Goal: Information Seeking & Learning: Learn about a topic

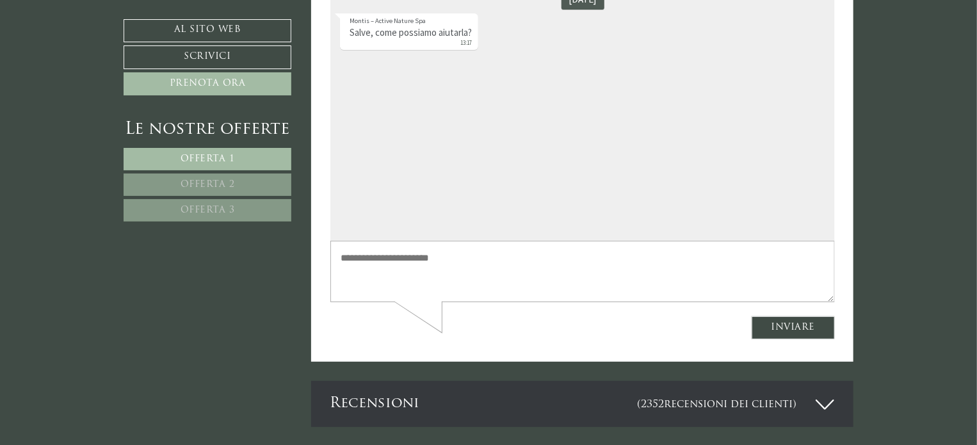
scroll to position [4994, 0]
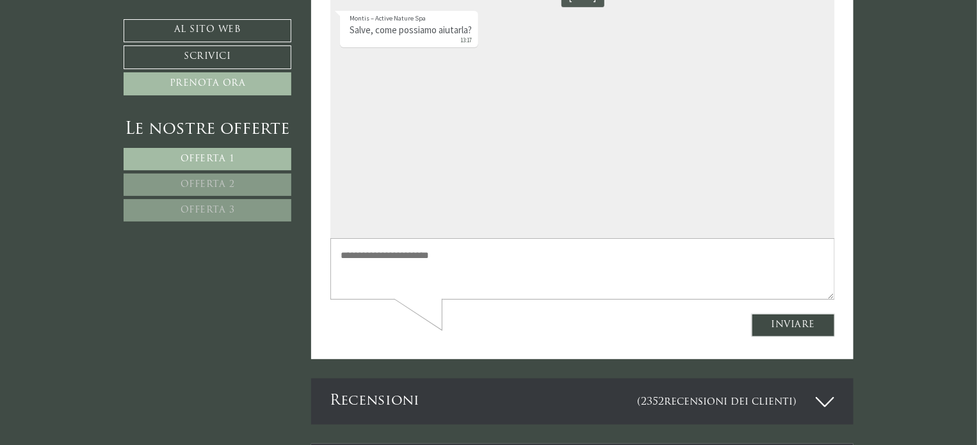
click at [238, 179] on link "Offerta 2" at bounding box center [208, 185] width 168 height 22
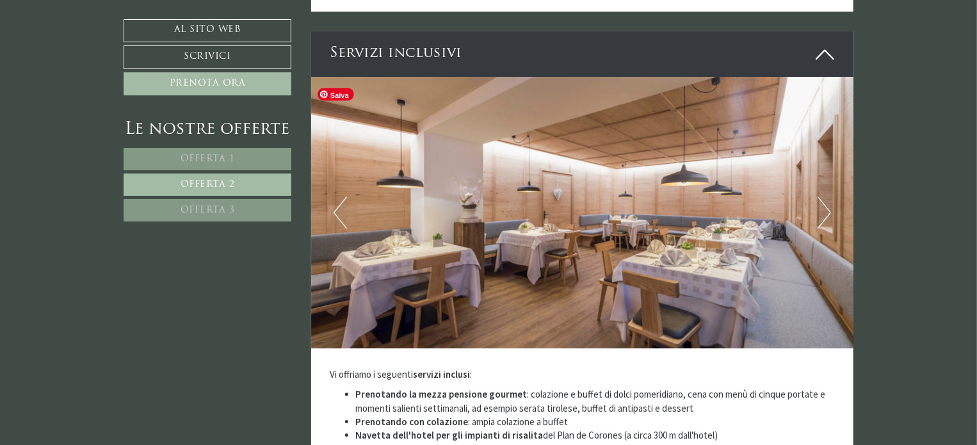
scroll to position [1744, 0]
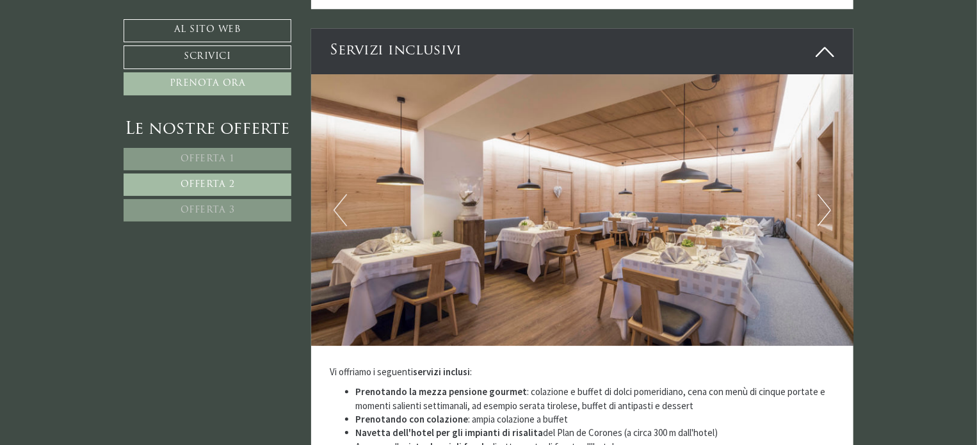
click at [818, 214] on button "Prossimo" at bounding box center [824, 210] width 13 height 32
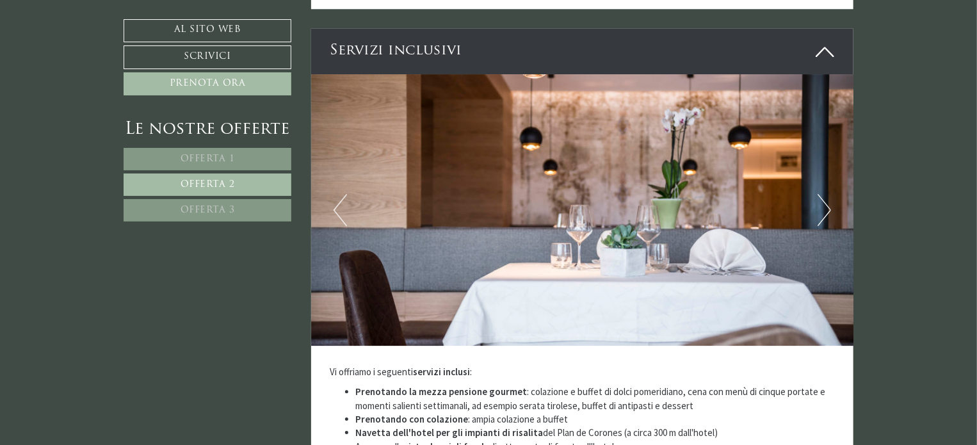
click at [818, 214] on button "Prossimo" at bounding box center [824, 210] width 13 height 32
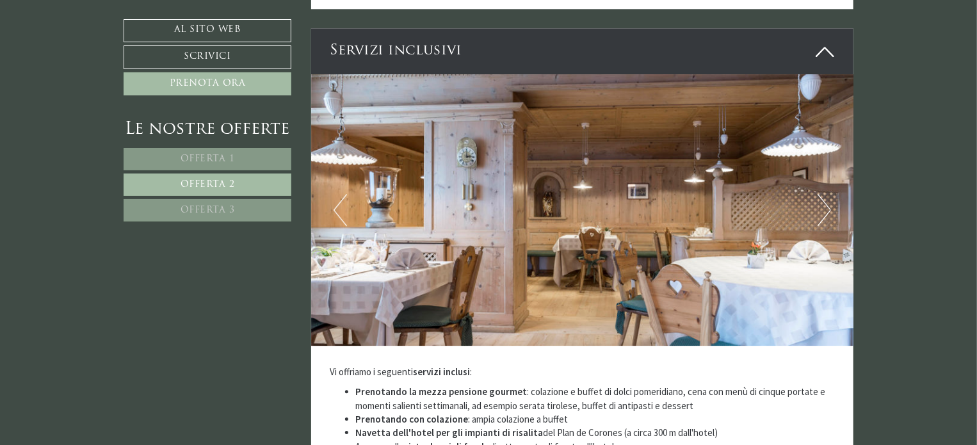
click at [819, 214] on button "Prossimo" at bounding box center [824, 210] width 13 height 32
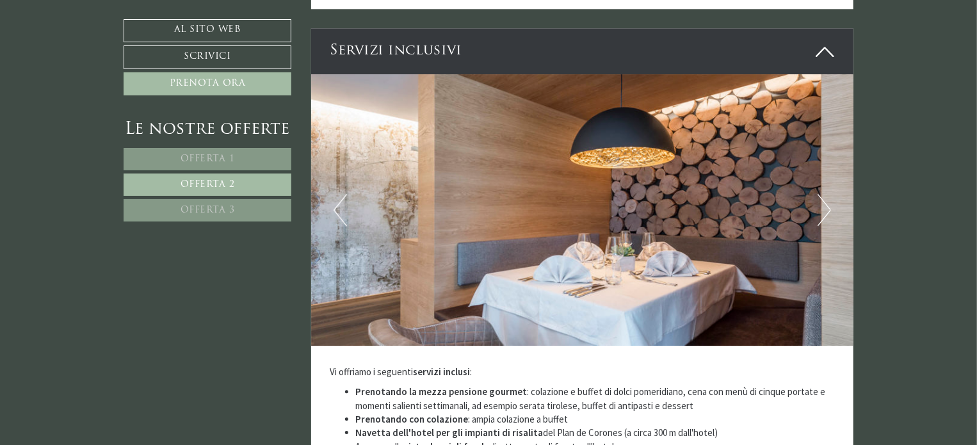
click at [819, 214] on button "Prossimo" at bounding box center [824, 210] width 13 height 32
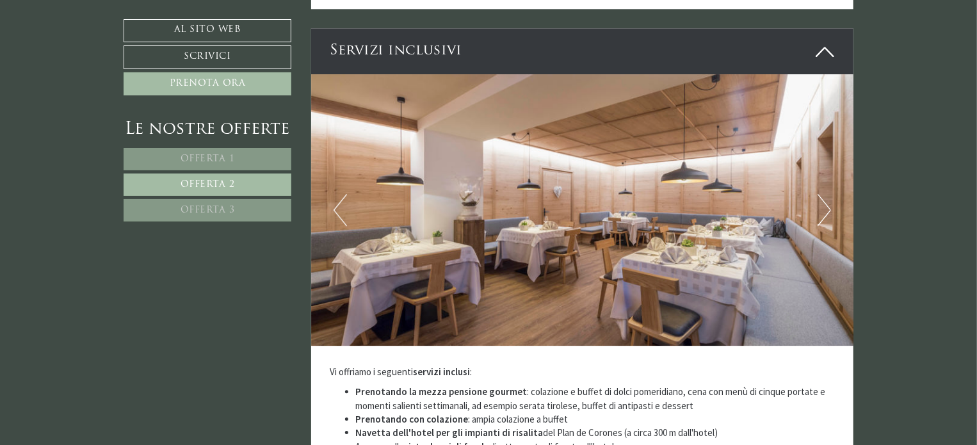
click at [819, 214] on button "Prossimo" at bounding box center [824, 210] width 13 height 32
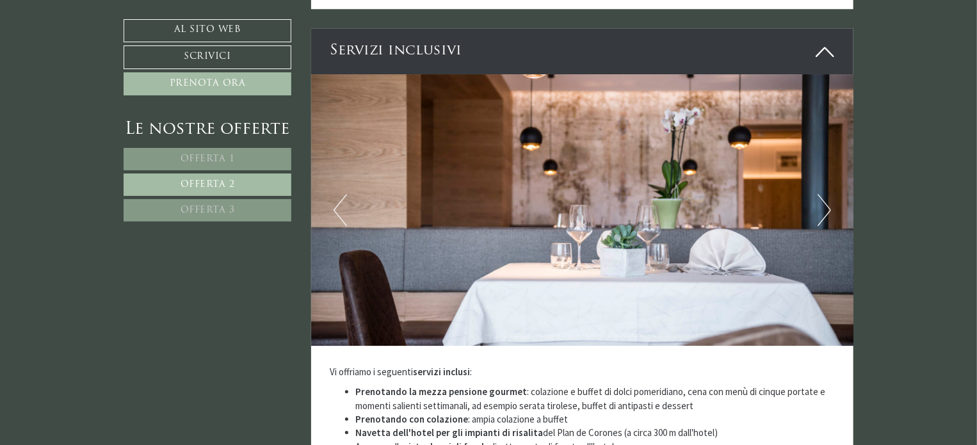
click at [819, 214] on button "Prossimo" at bounding box center [824, 210] width 13 height 32
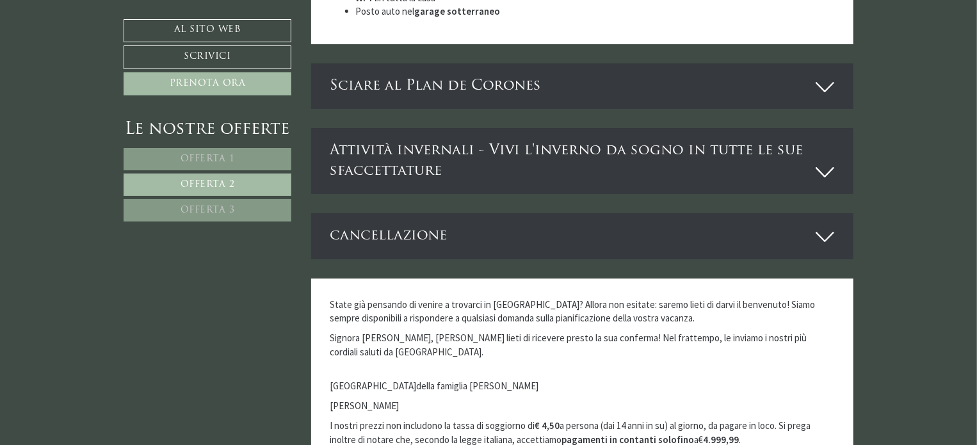
scroll to position [2320, 0]
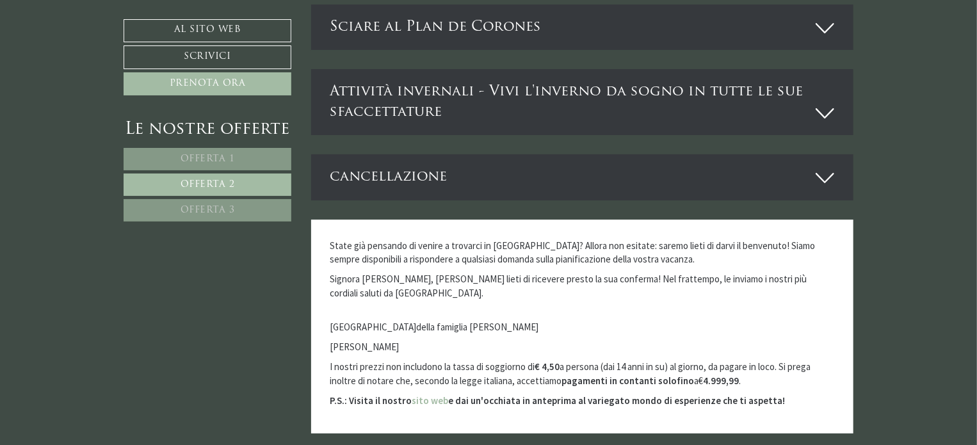
click at [229, 204] on link "Offerta 3" at bounding box center [208, 210] width 168 height 22
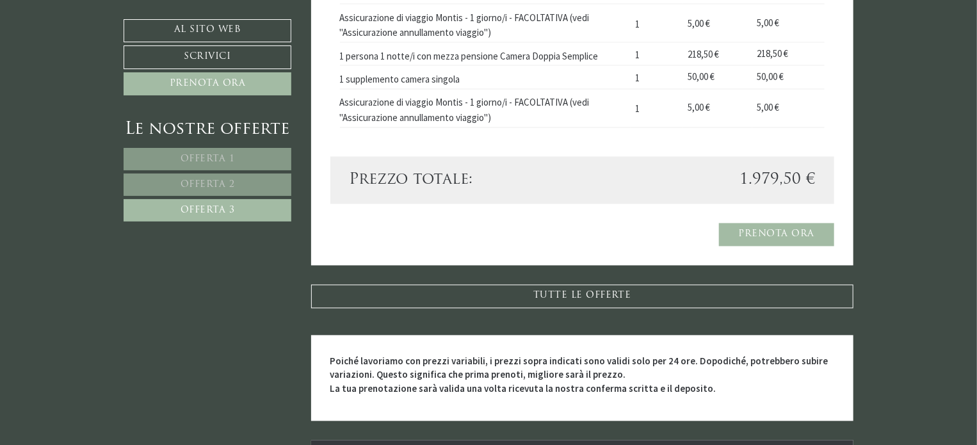
scroll to position [1296, 0]
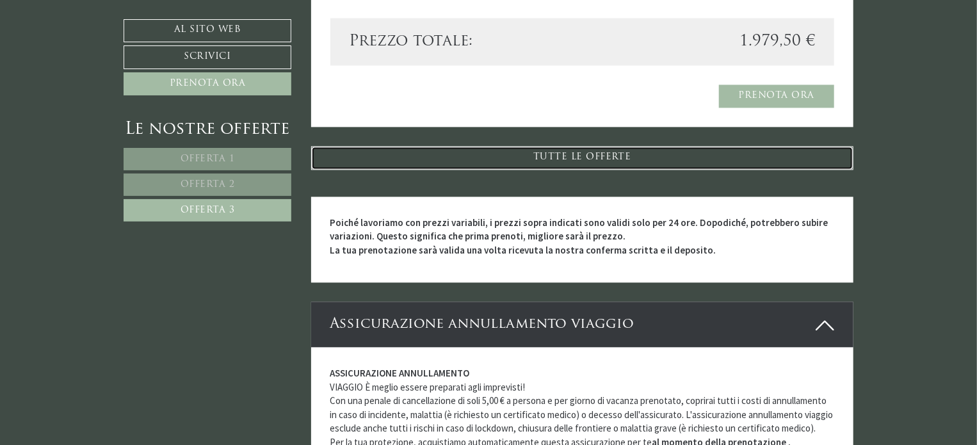
click at [606, 146] on link "TUTTE LE OFFERTE" at bounding box center [582, 157] width 543 height 23
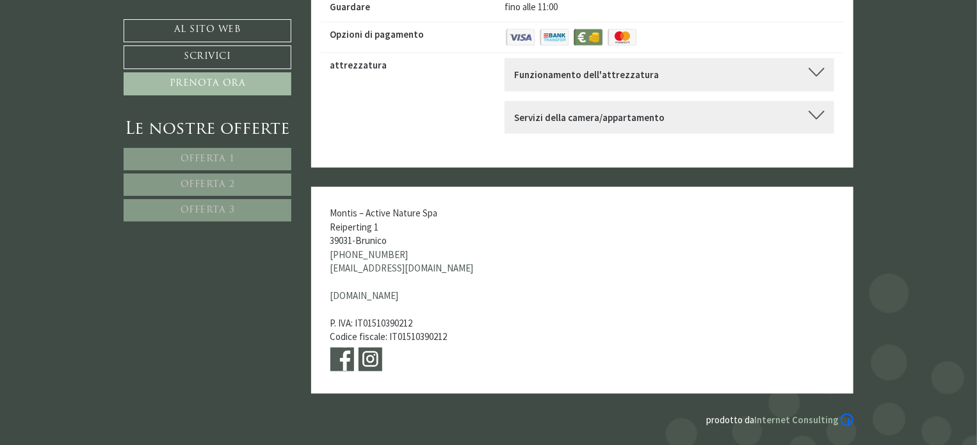
scroll to position [5725, 0]
